Goal: Task Accomplishment & Management: Complete application form

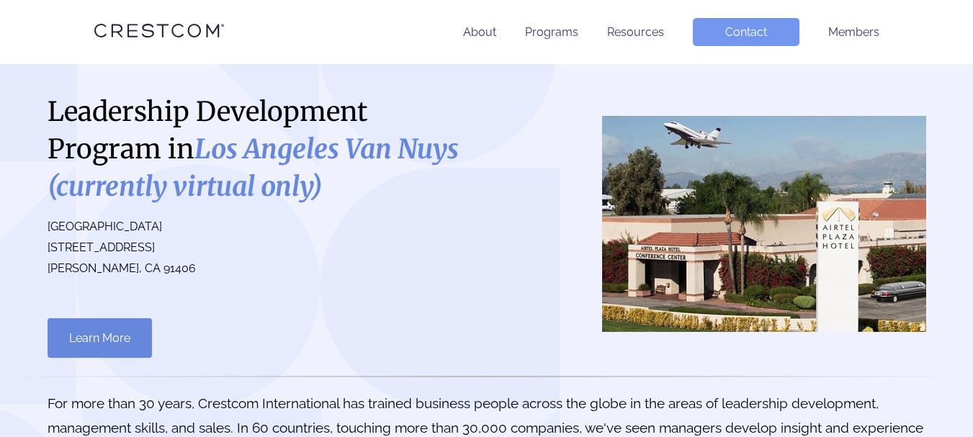
click at [740, 32] on link "Contact" at bounding box center [746, 32] width 107 height 28
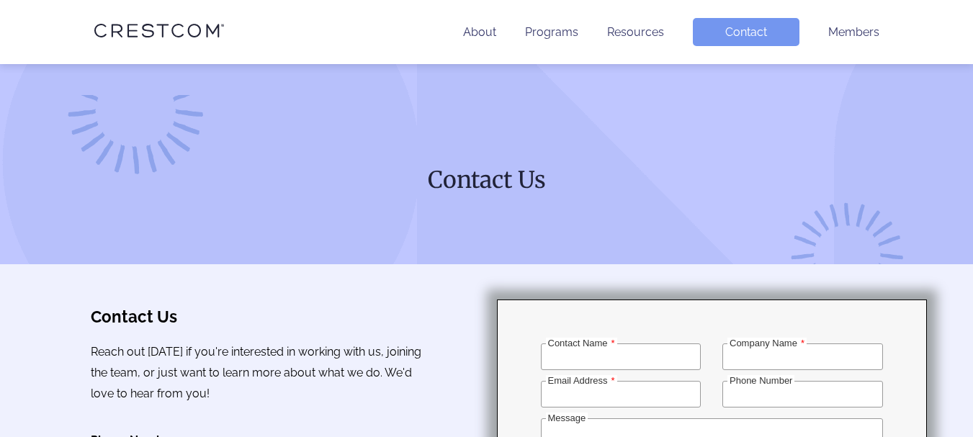
scroll to position [192, 0]
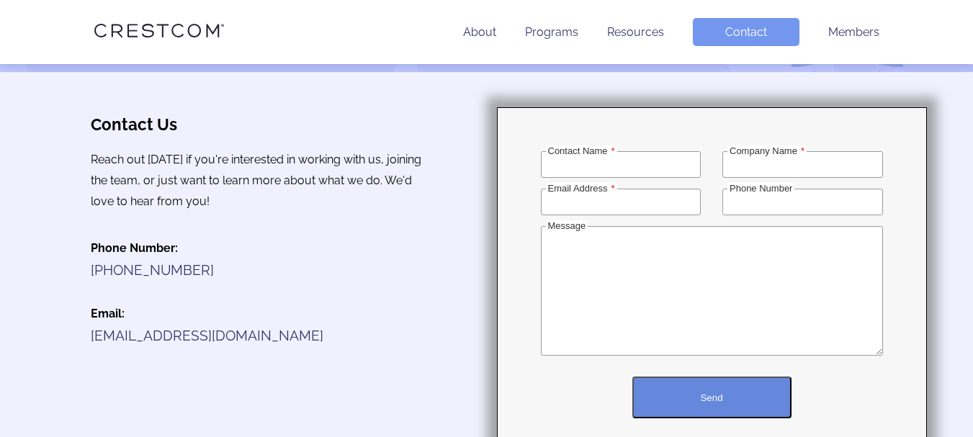
type input "Sam K"
type input "Custom Web Solutions"
type input "sam.automateu@gmail.com"
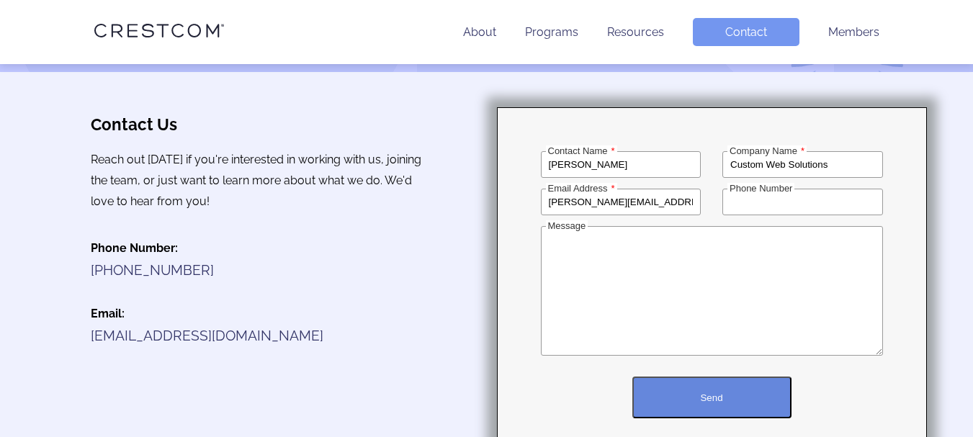
type input "2032242534"
click at [734, 279] on textarea "Message" at bounding box center [712, 291] width 342 height 130
paste textarea "Hi there, I hope you're having a wonderful day! My name is Sam, and I’m a freel…"
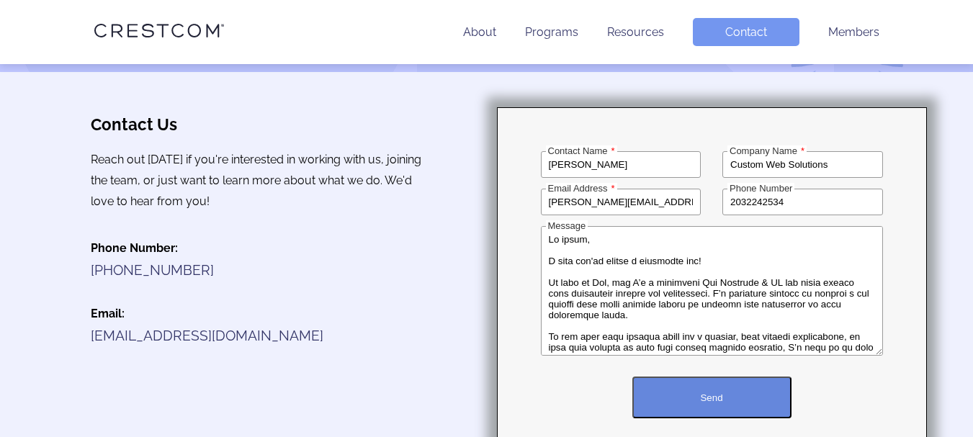
scroll to position [453, 0]
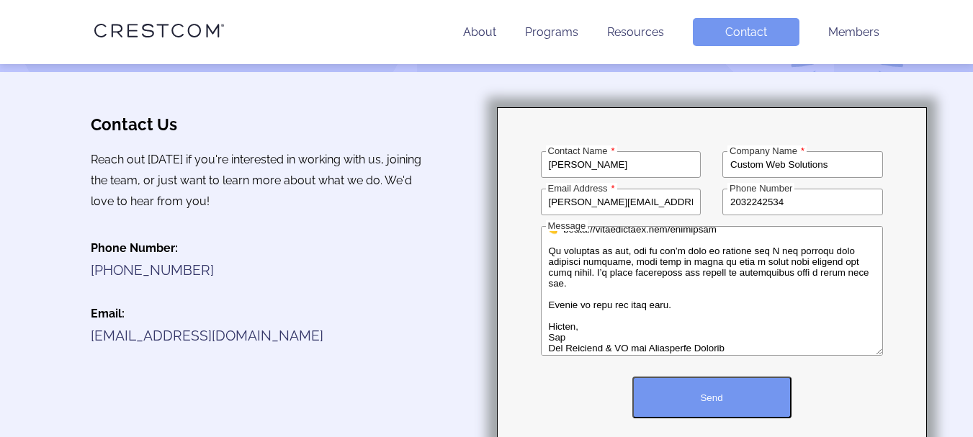
type textarea "Hi there, I hope you're having a wonderful day! My name is Sam, and I’m a freel…"
click at [740, 396] on button "Send" at bounding box center [711, 398] width 159 height 42
